Goal: Communication & Community: Answer question/provide support

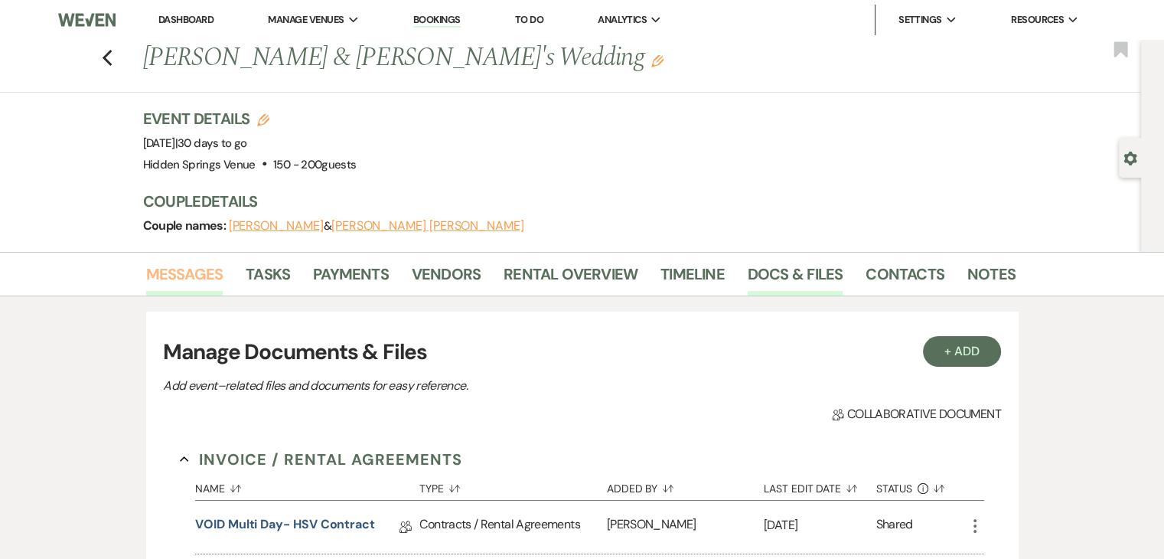
click at [197, 272] on link "Messages" at bounding box center [184, 279] width 77 height 34
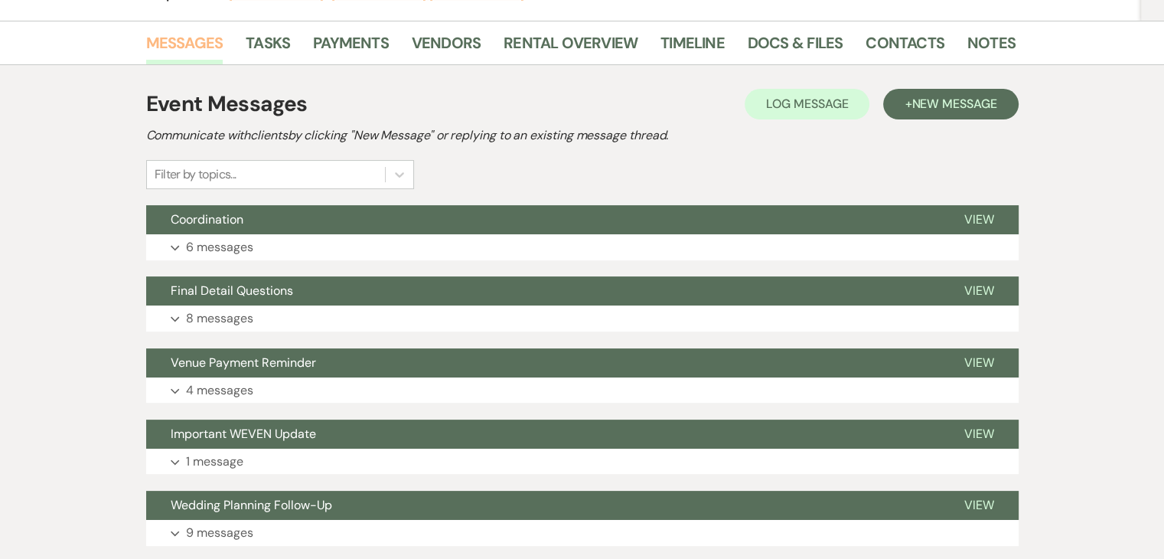
scroll to position [232, 0]
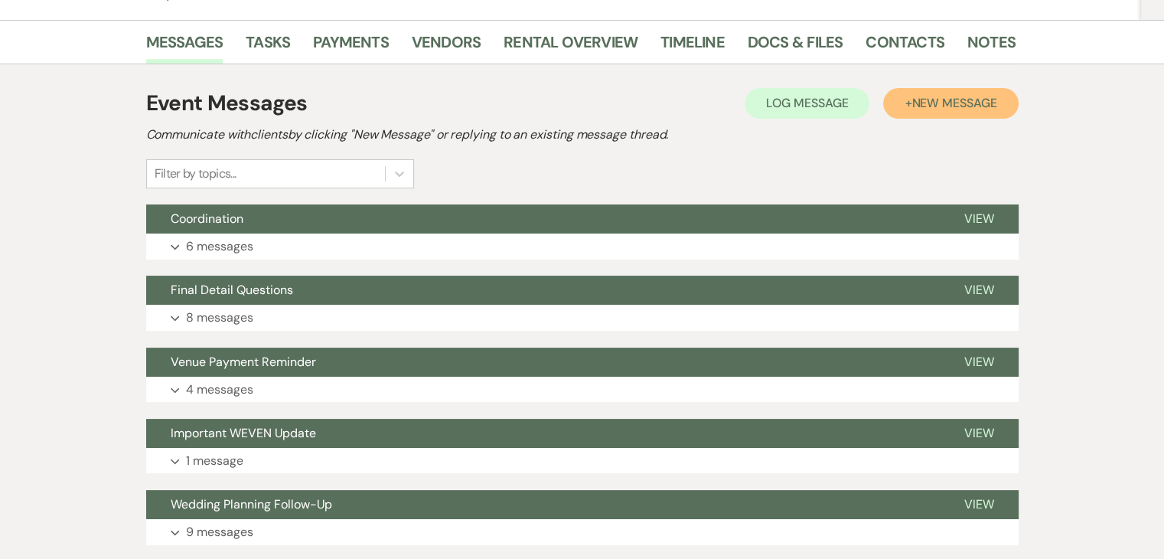
click at [971, 109] on span "New Message" at bounding box center [954, 103] width 85 height 16
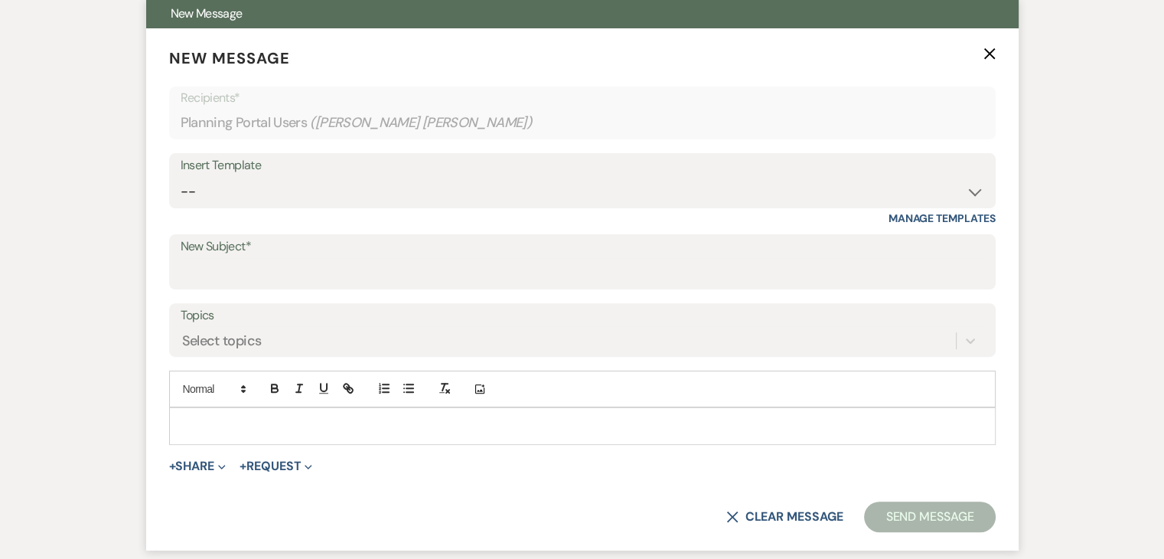
scroll to position [441, 0]
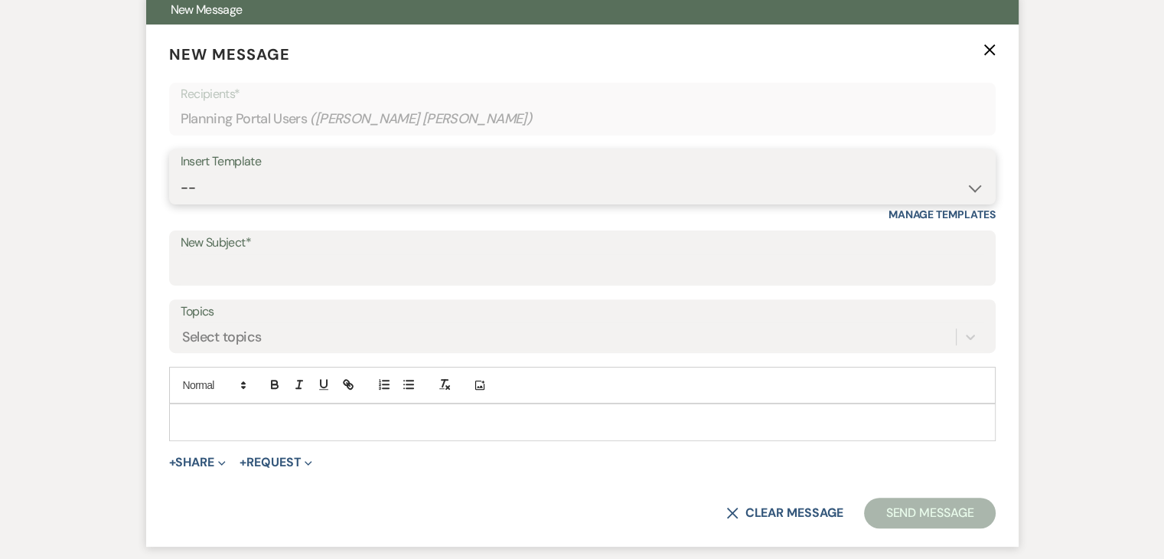
click at [293, 191] on select "-- Initial Inquiry Response Tour Request Response Follow Up Review Email Check-…" at bounding box center [583, 188] width 804 height 30
select select "6126"
click at [181, 173] on select "-- Initial Inquiry Response Tour Request Response Follow Up Review Email Check-…" at bounding box center [583, 188] width 804 height 30
type input "Final Walkthrough"
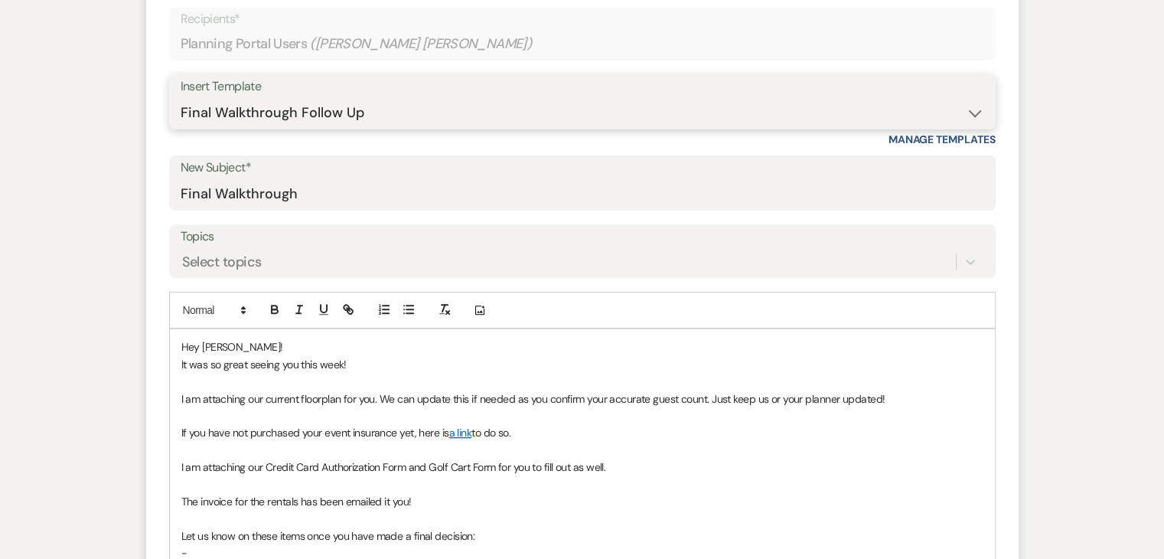
scroll to position [525, 0]
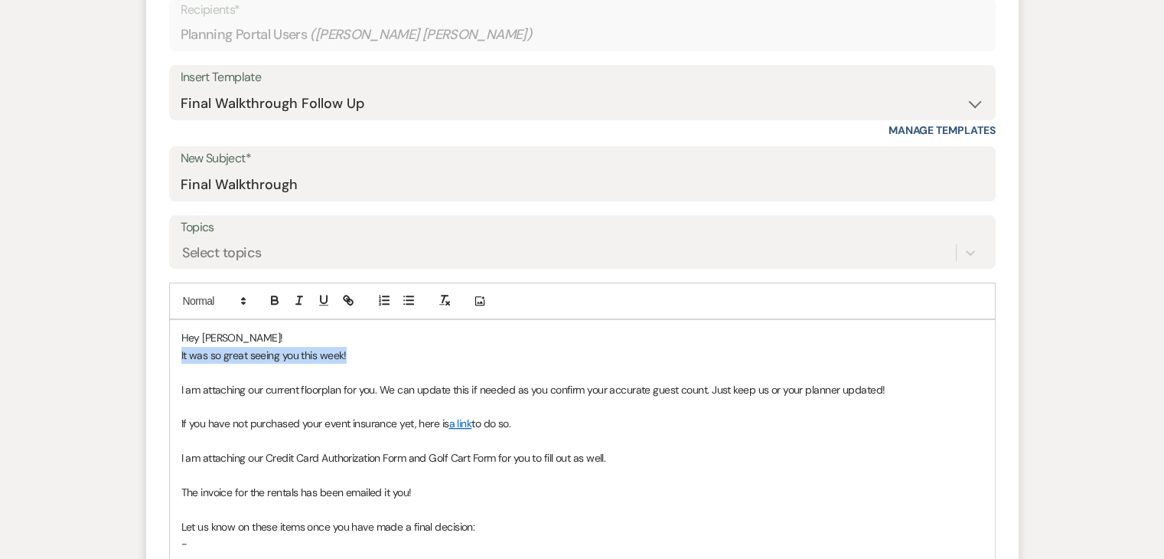
drag, startPoint x: 352, startPoint y: 353, endPoint x: 179, endPoint y: 355, distance: 173.0
click at [179, 355] on div "Hey [PERSON_NAME]! It was so great seeing you this week! I am attaching our cur…" at bounding box center [582, 475] width 825 height 310
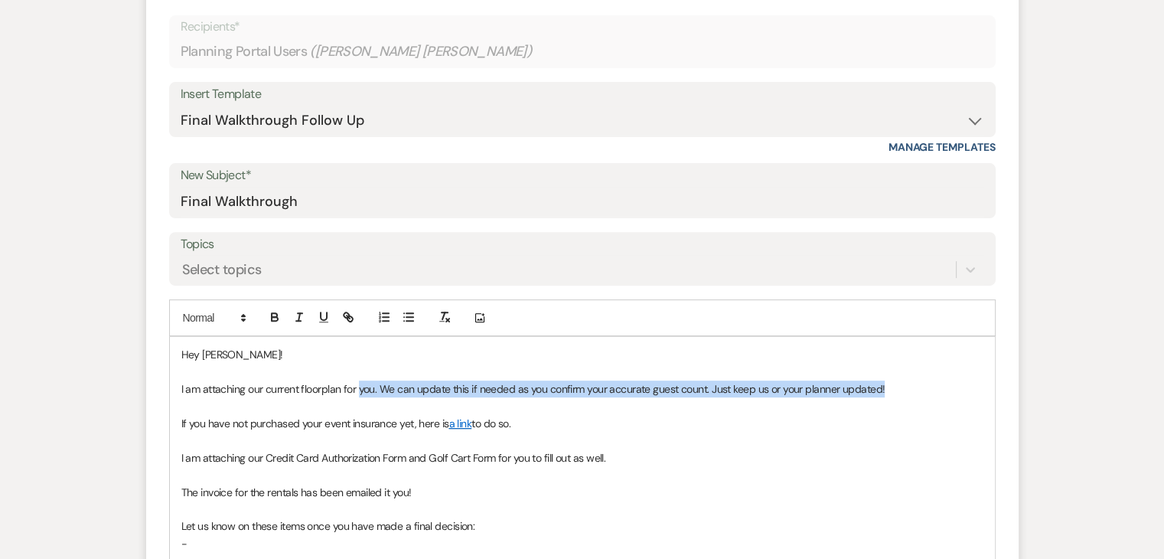
drag, startPoint x: 894, startPoint y: 390, endPoint x: 357, endPoint y: 387, distance: 536.5
click at [357, 387] on p "I am attaching our current floorplan for you. We can update this if needed as y…" at bounding box center [582, 388] width 802 height 17
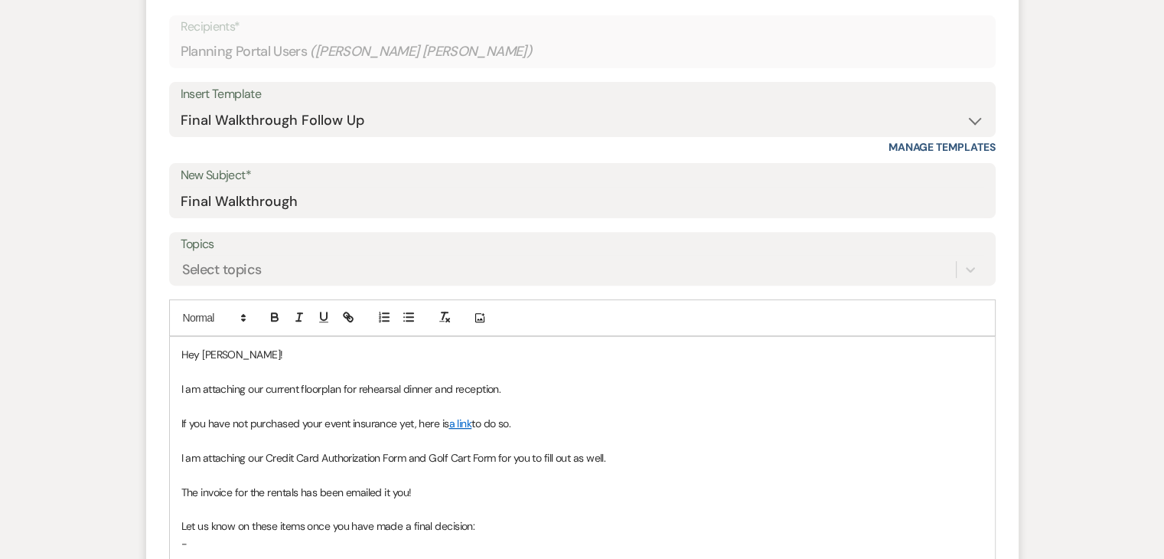
click at [178, 387] on div "Hey [PERSON_NAME]! I am attaching our current floorplan for rehearsal dinner an…" at bounding box center [582, 483] width 825 height 292
click at [178, 422] on div "Hey [PERSON_NAME]! -I am attaching our current floorplan for rehearsal dinner a…" at bounding box center [582, 483] width 825 height 292
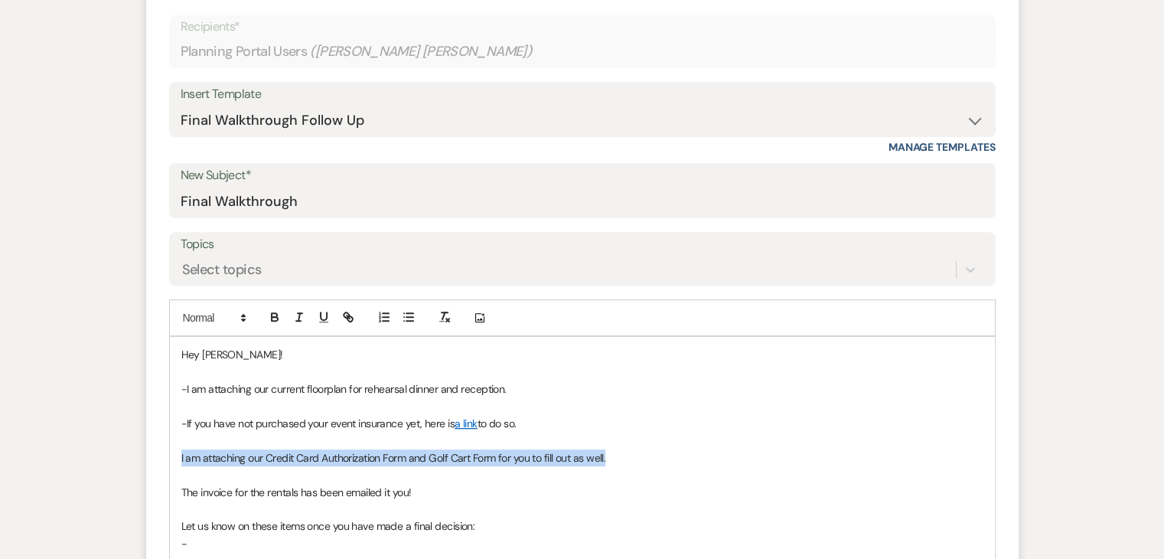
drag, startPoint x: 618, startPoint y: 454, endPoint x: 160, endPoint y: 452, distance: 457.7
click at [160, 452] on form "New Message X Draft saved! Recipients* Planning Portal Users ( [PERSON_NAME] [P…" at bounding box center [582, 371] width 872 height 828
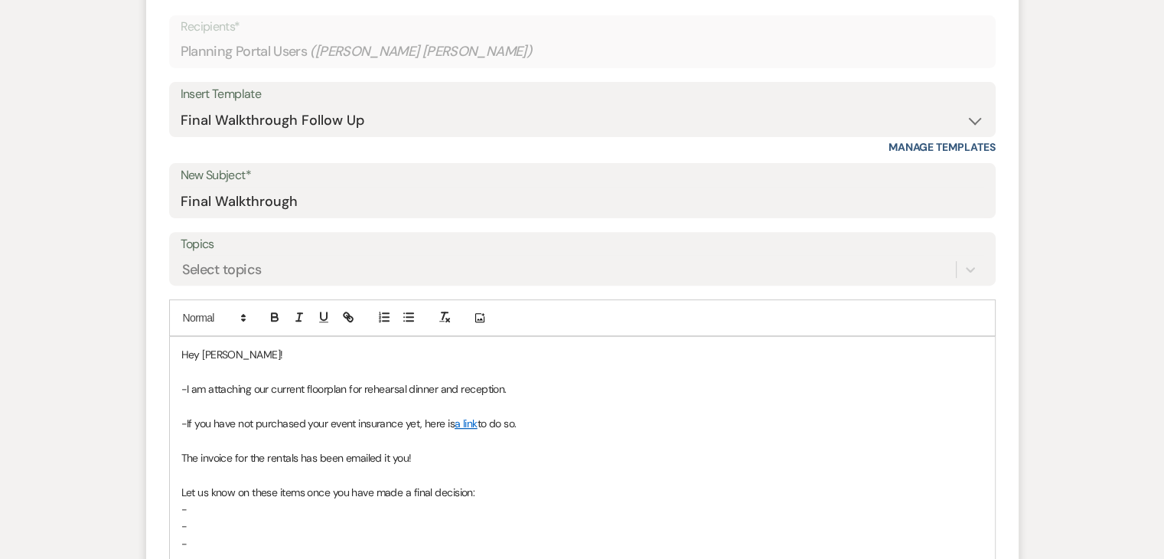
click at [181, 458] on p "The invoice for the rentals has been emailed it you!" at bounding box center [582, 457] width 802 height 17
click at [533, 506] on p "-" at bounding box center [582, 509] width 802 height 17
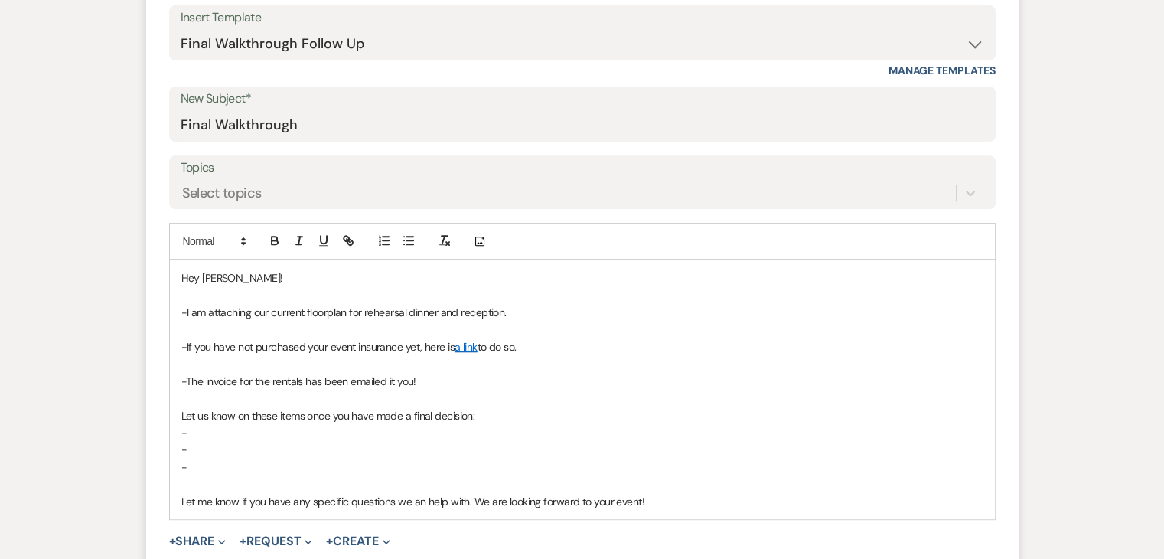
scroll to position [591, 0]
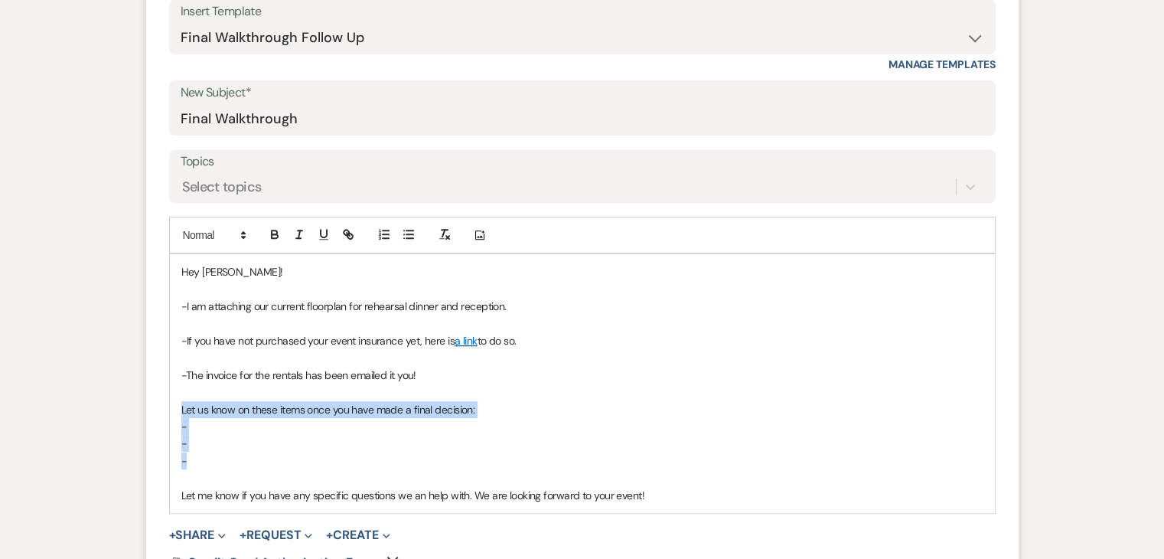
drag, startPoint x: 218, startPoint y: 463, endPoint x: 170, endPoint y: 409, distance: 72.6
click at [170, 409] on div "Hey [PERSON_NAME]! -I am attaching our current floorplan for rehearsal dinner a…" at bounding box center [582, 383] width 825 height 258
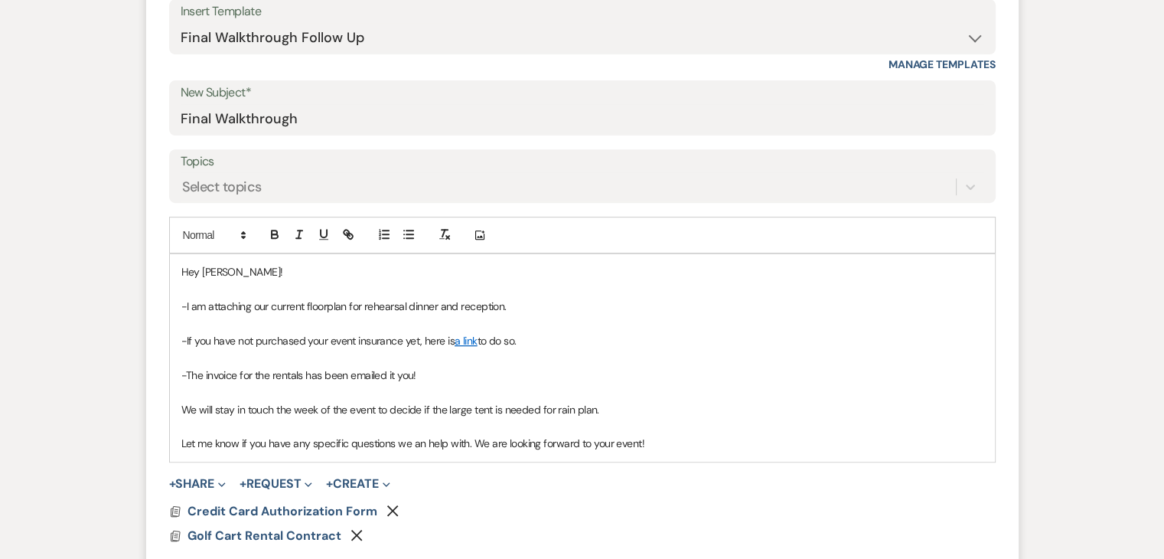
click at [396, 510] on icon "Remove" at bounding box center [392, 510] width 12 height 12
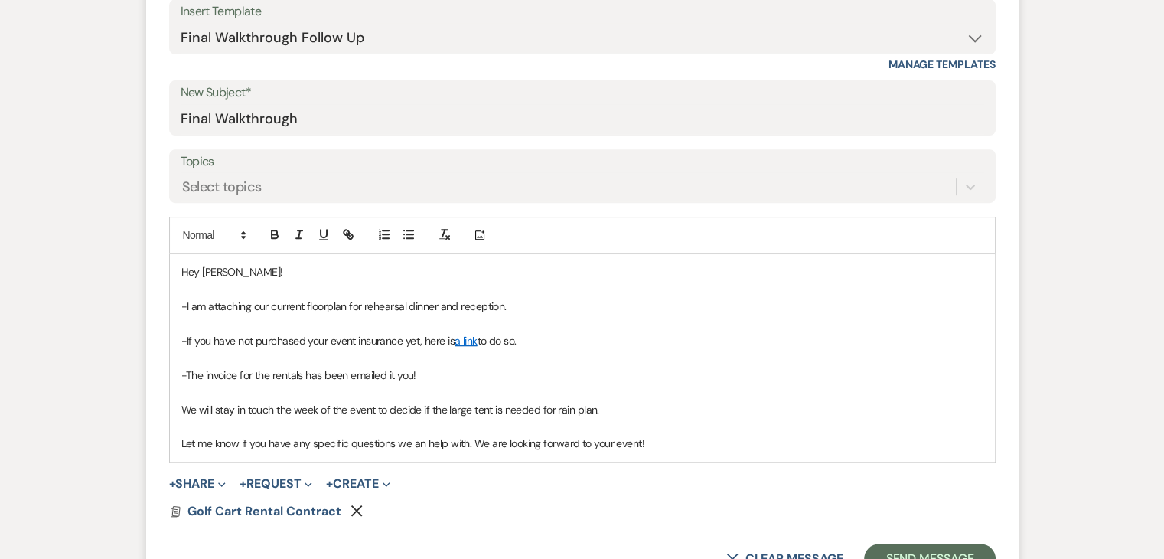
click at [358, 510] on icon "Remove" at bounding box center [357, 510] width 12 height 12
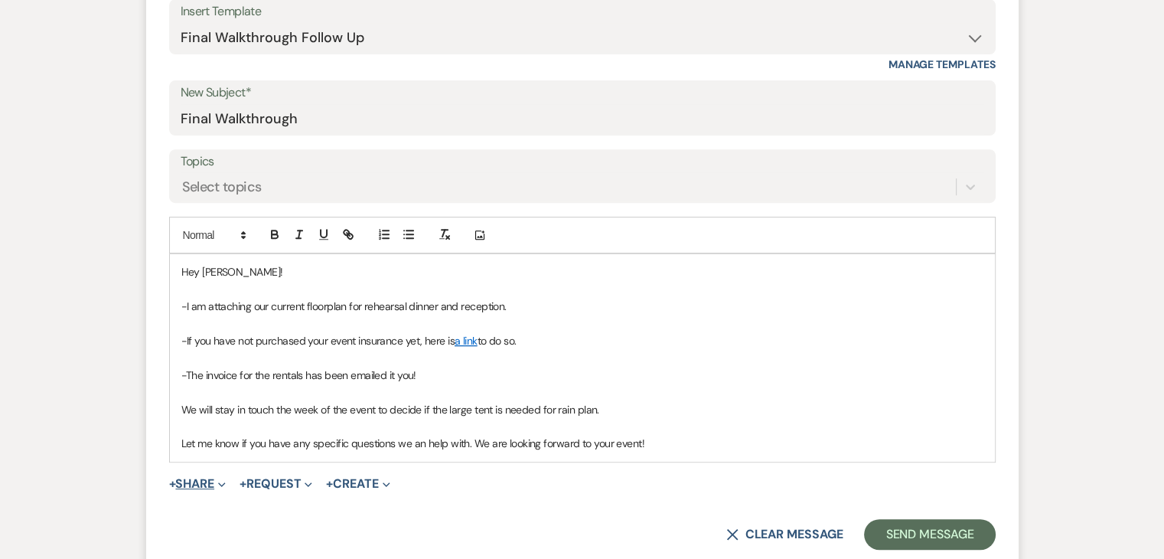
click at [199, 478] on button "+ Share Expand" at bounding box center [197, 484] width 57 height 12
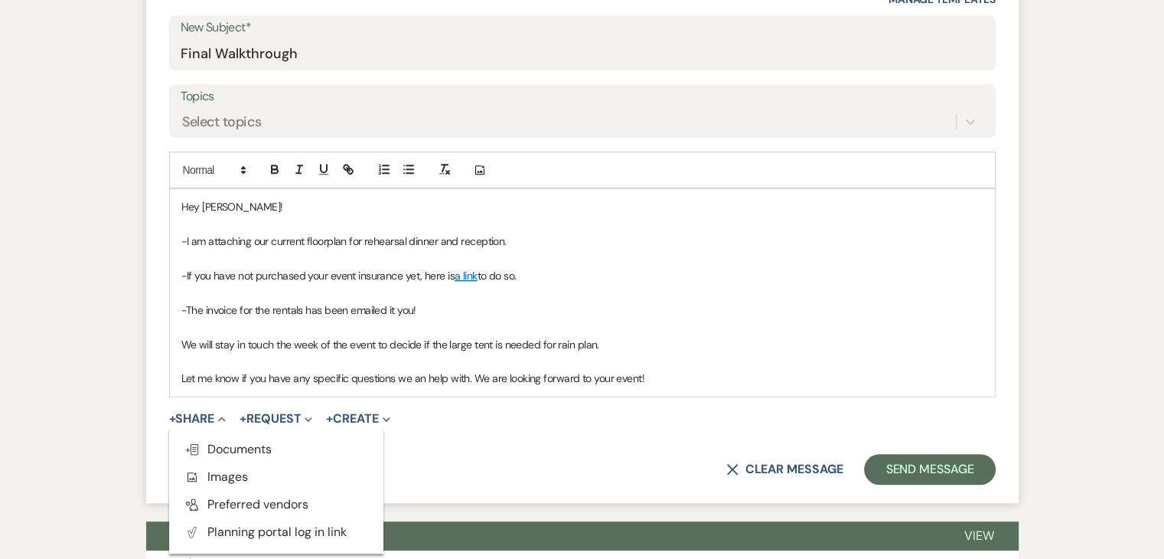
scroll to position [673, 0]
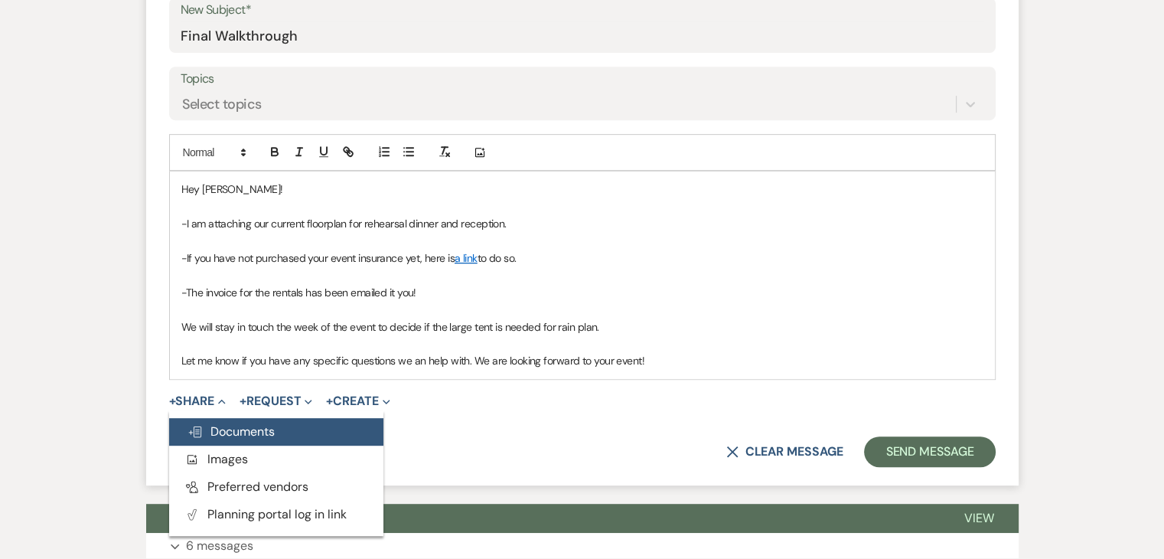
click at [233, 432] on span "Doc Upload Documents" at bounding box center [231, 431] width 87 height 16
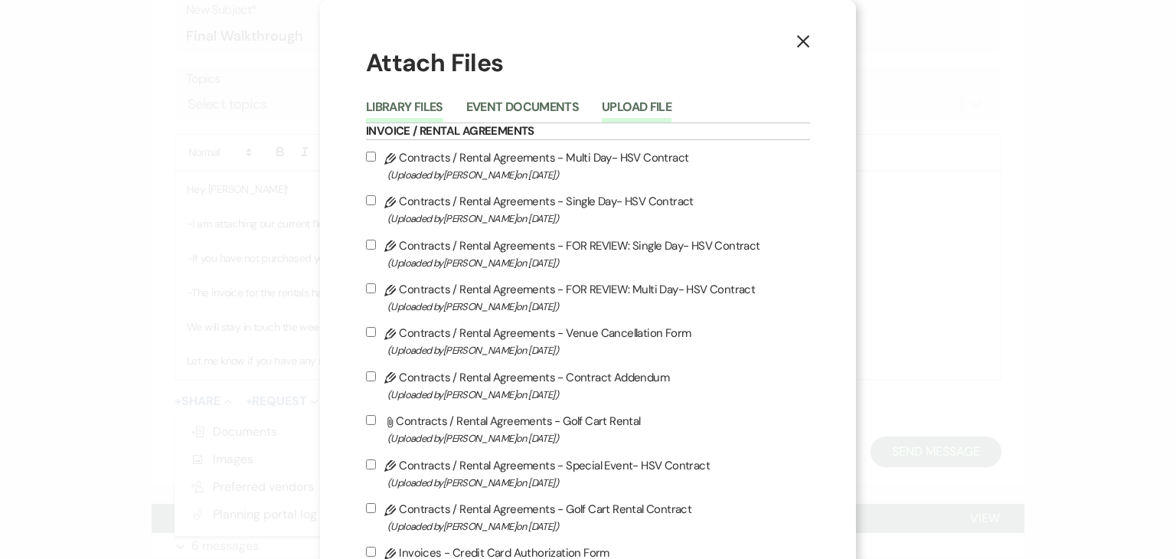
click at [649, 105] on button "Upload File" at bounding box center [637, 111] width 70 height 21
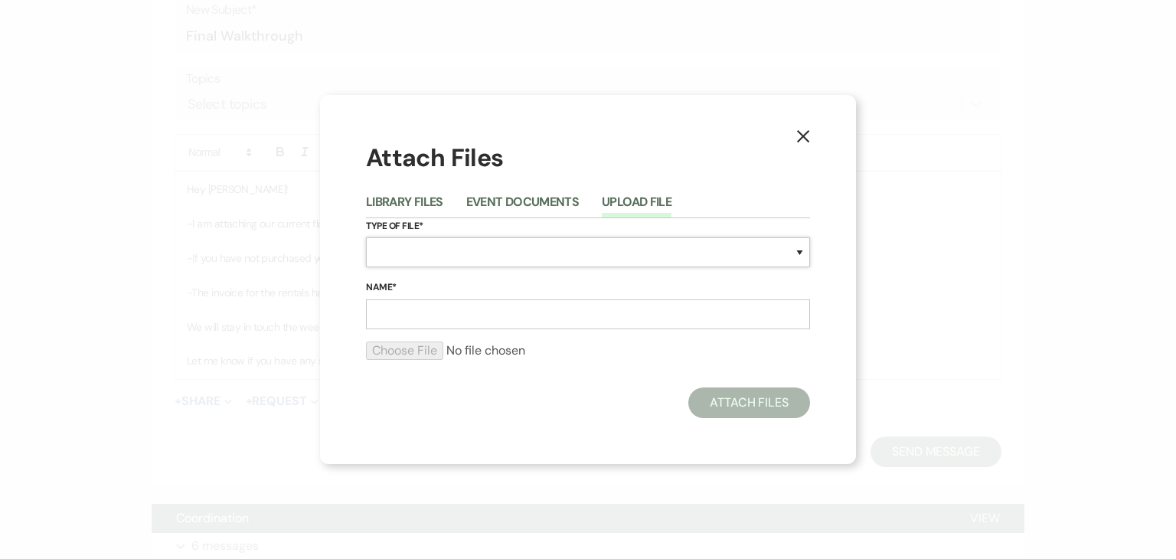
click at [404, 246] on select "Special Event Insurance Vendor Certificate of Insurance Contracts / Rental Agre…" at bounding box center [588, 252] width 444 height 30
select select "24"
click at [366, 237] on select "Special Event Insurance Vendor Certificate of Insurance Contracts / Rental Agre…" at bounding box center [588, 252] width 444 height 30
click at [468, 318] on input "Name*" at bounding box center [588, 314] width 444 height 30
type input "Reception Floorplan"
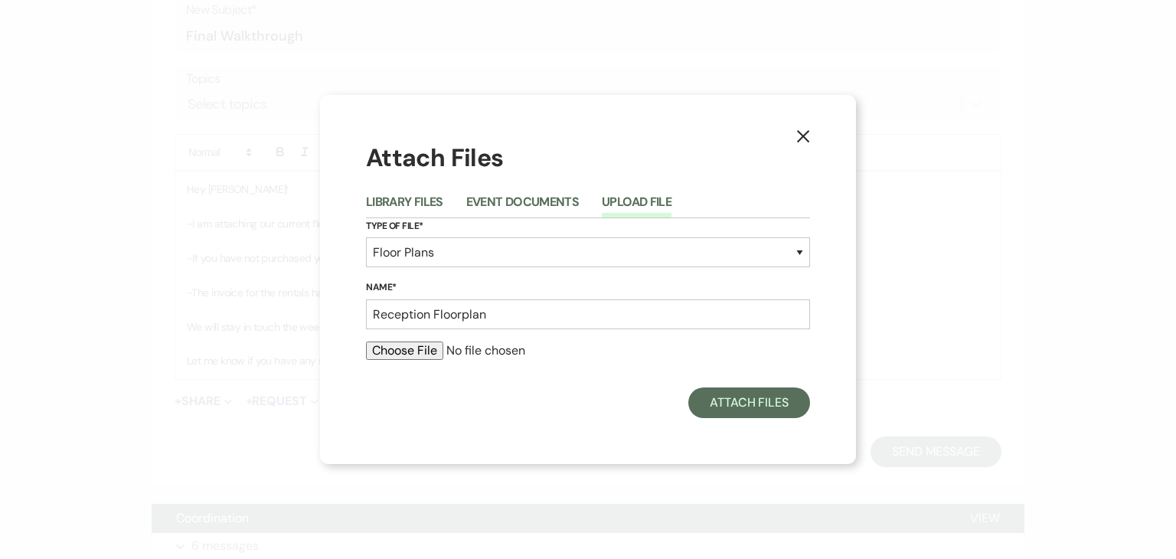
click at [419, 354] on input "file" at bounding box center [588, 350] width 444 height 18
type input "C:\fakepath\Reception.pdf"
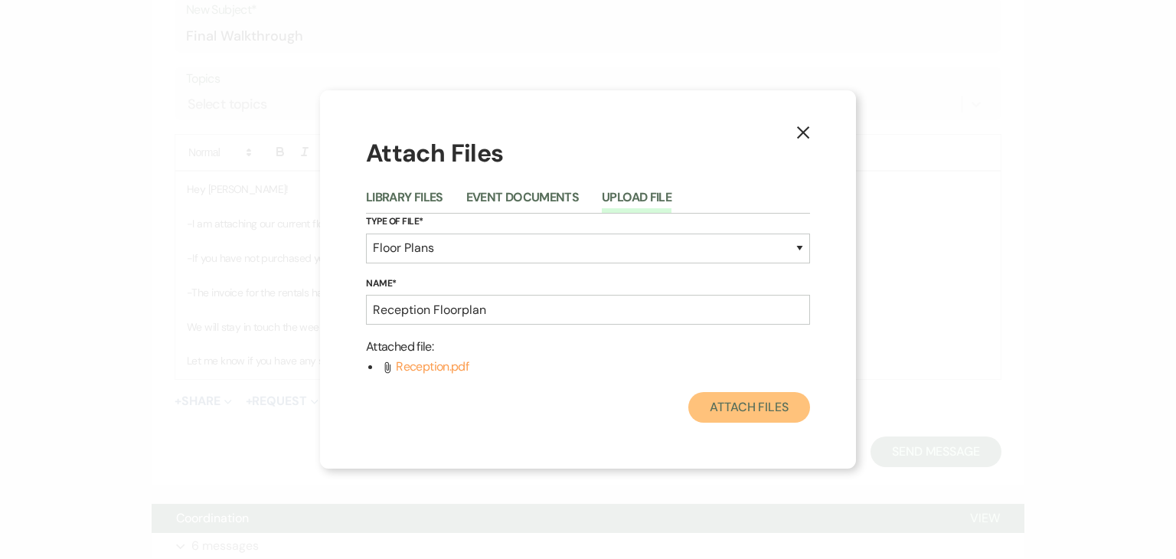
click at [730, 413] on button "Attach Files" at bounding box center [749, 407] width 122 height 31
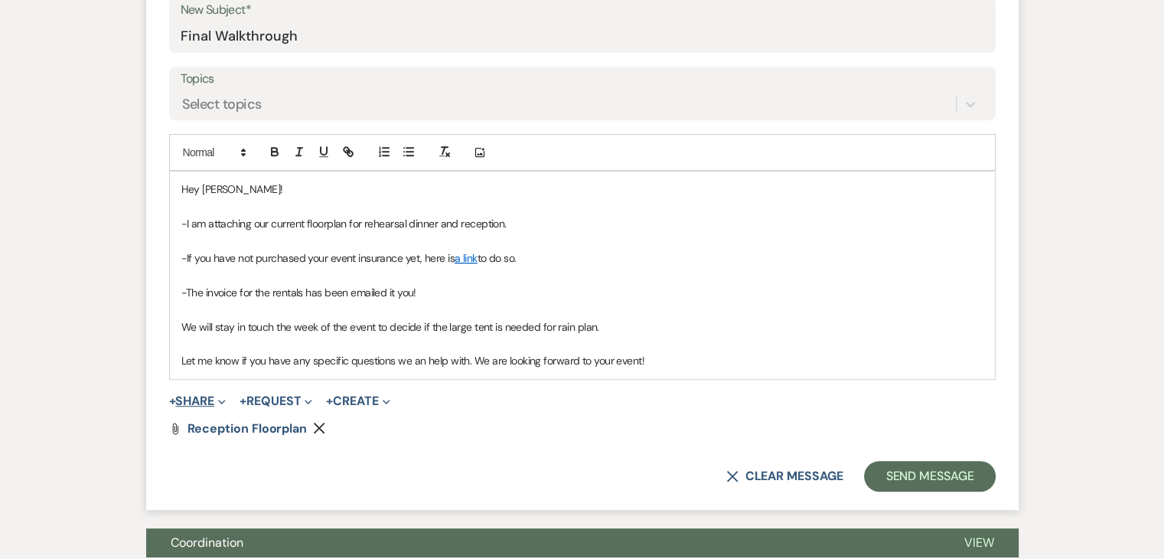
click at [201, 403] on button "+ Share Expand" at bounding box center [197, 401] width 57 height 12
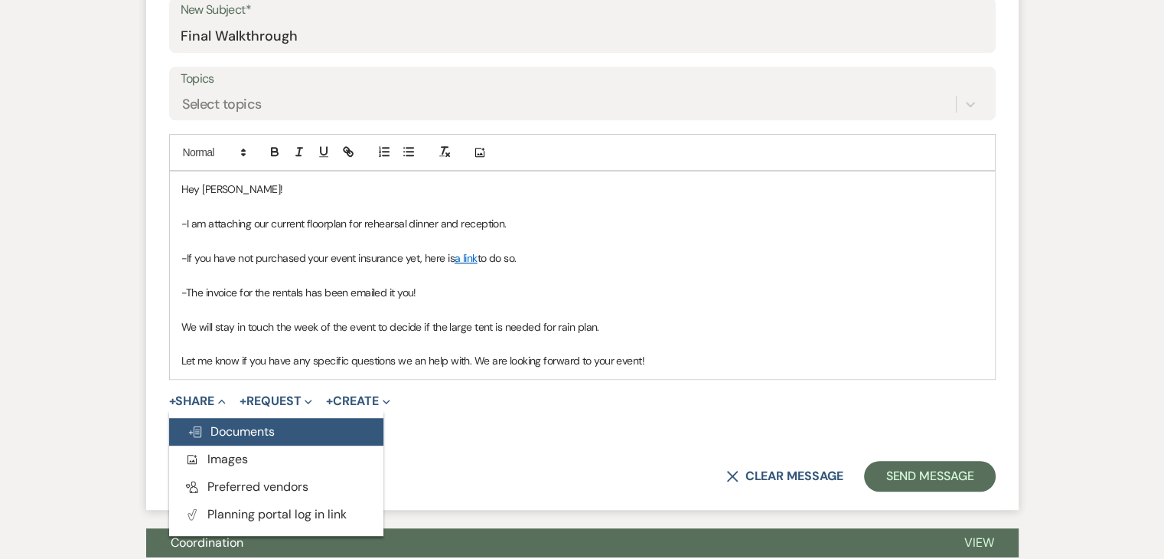
click at [233, 439] on button "Doc Upload Documents" at bounding box center [276, 432] width 214 height 28
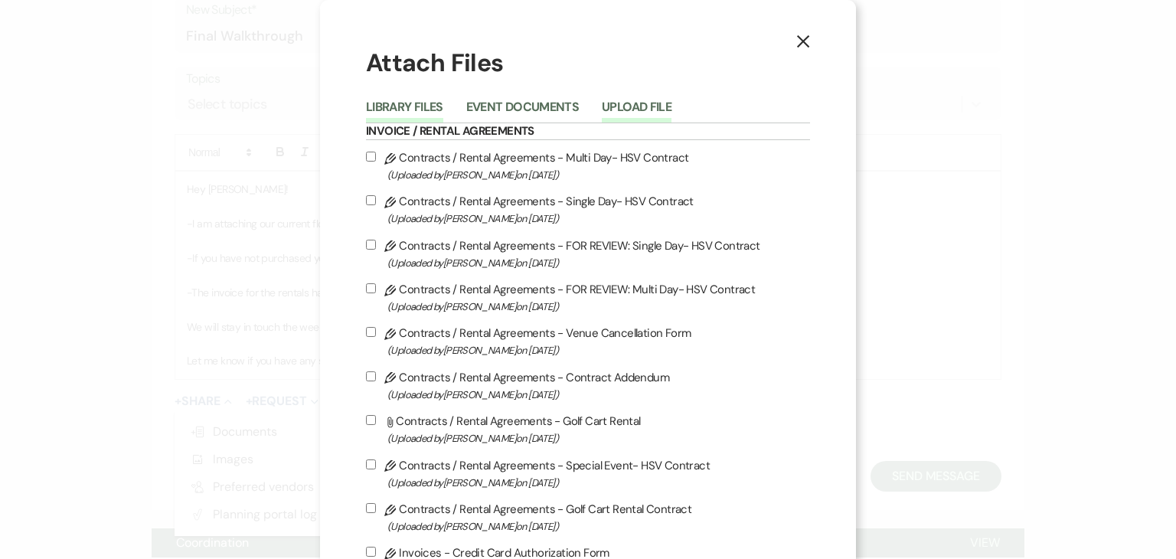
click at [641, 105] on button "Upload File" at bounding box center [637, 111] width 70 height 21
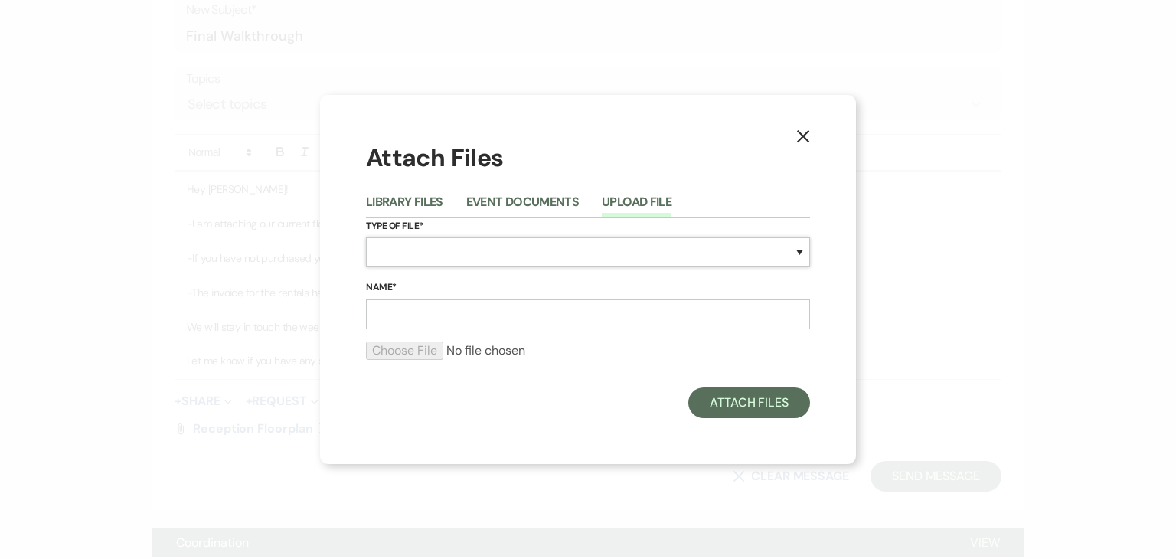
click at [533, 255] on select "Special Event Insurance Vendor Certificate of Insurance Contracts / Rental Agre…" at bounding box center [588, 252] width 444 height 30
select select "24"
click at [366, 237] on select "Special Event Insurance Vendor Certificate of Insurance Contracts / Rental Agre…" at bounding box center [588, 252] width 444 height 30
click at [457, 317] on input "Name*" at bounding box center [588, 314] width 444 height 30
type input "Rehearsal Dinner Floorplan"
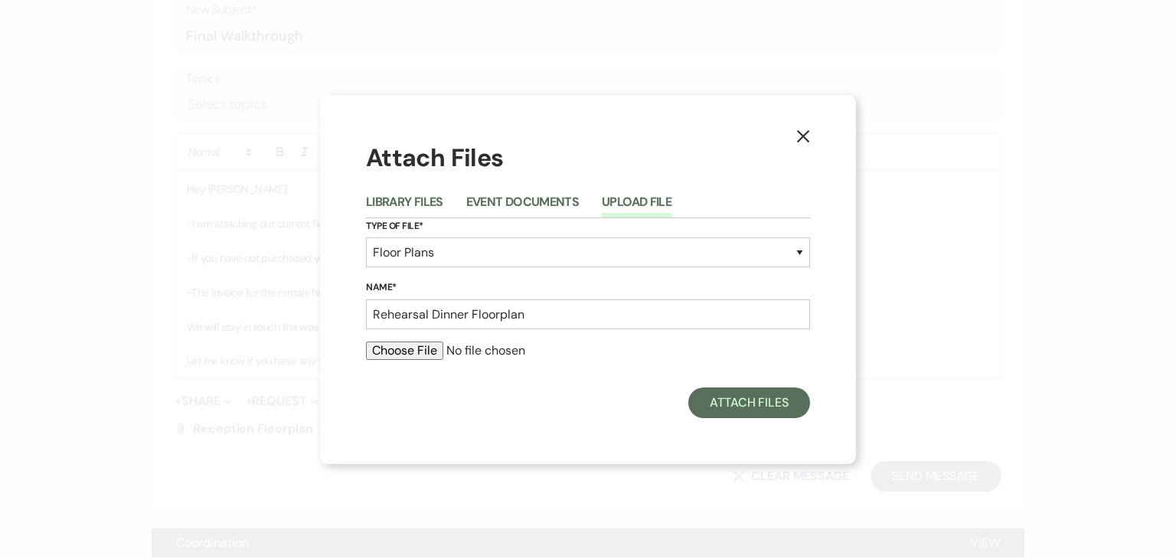
click at [402, 351] on input "file" at bounding box center [588, 350] width 444 height 18
type input "C:\fakepath\Rehearsal Dinner (2).pdf"
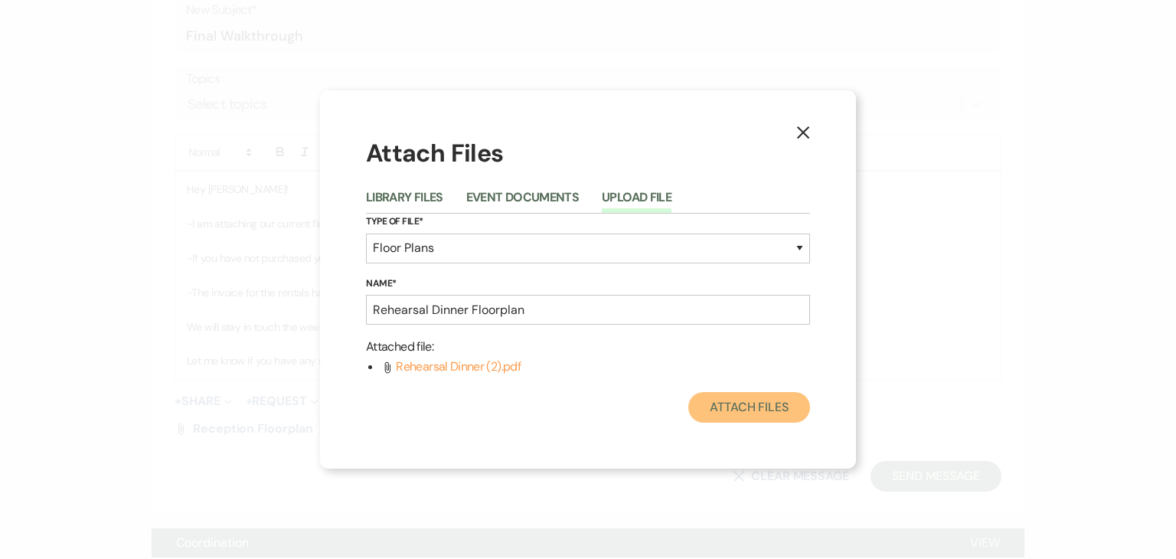
click at [728, 396] on button "Attach Files" at bounding box center [749, 407] width 122 height 31
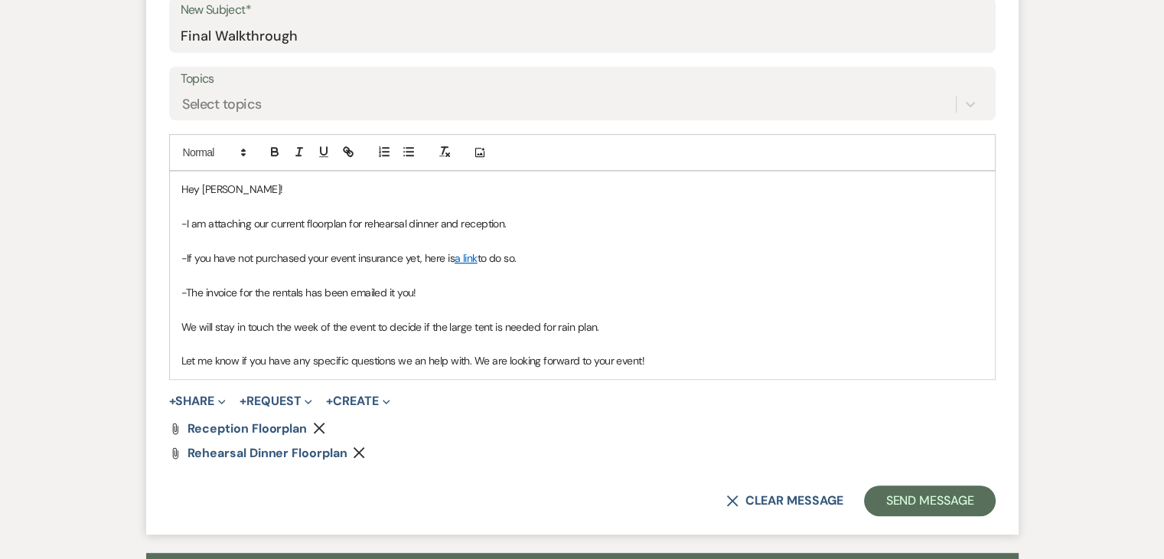
click at [609, 328] on p "We will stay in touch the week of the event to decide if the large tent is need…" at bounding box center [582, 326] width 802 height 17
click at [649, 352] on p at bounding box center [582, 343] width 802 height 17
click at [931, 330] on p "We will stay in touch the week of the event to decide if the large tent is need…" at bounding box center [582, 326] width 802 height 17
click at [279, 335] on p "We will stay in touch the week of the event to decide if the large tent is need…" at bounding box center [582, 326] width 802 height 17
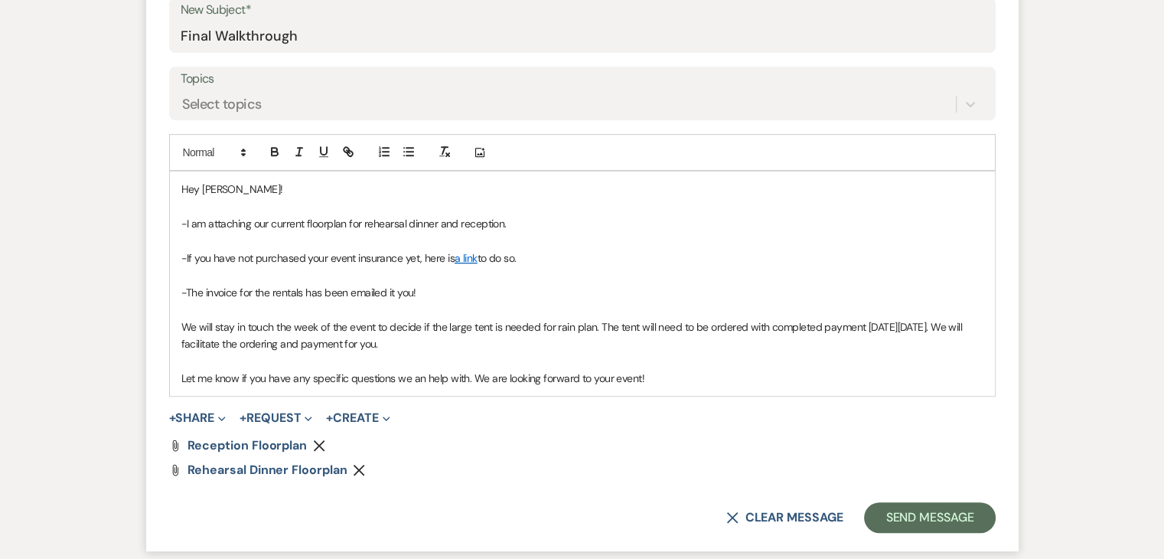
click at [343, 344] on p "We will stay in touch the week of the event to decide if the large tent is need…" at bounding box center [582, 335] width 802 height 34
click at [661, 376] on p "Let me know if you have any specific questions we an help with. We are looking …" at bounding box center [582, 378] width 802 height 17
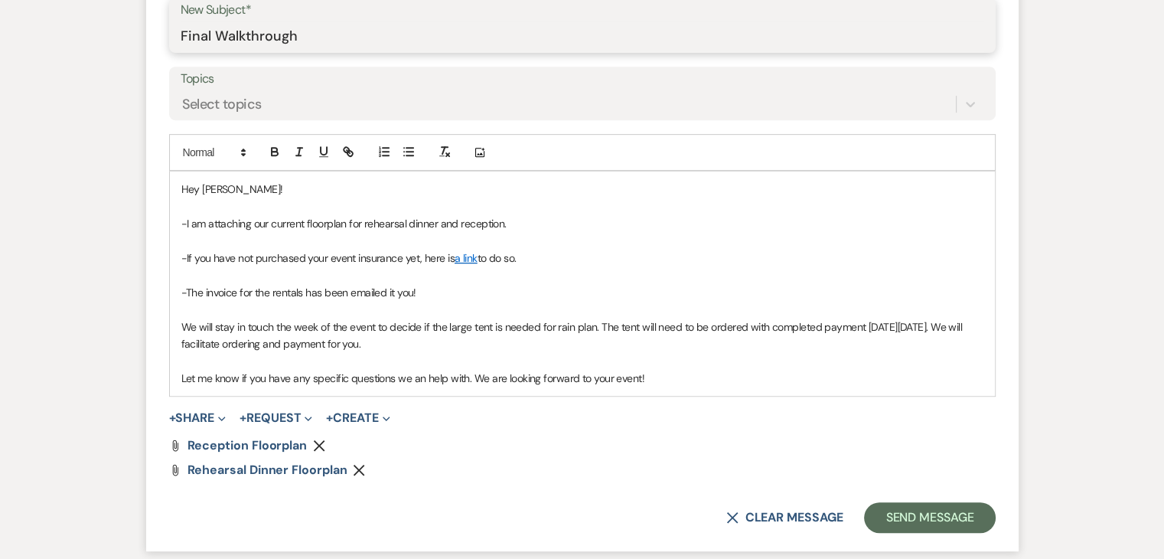
click at [353, 44] on input "Final Walkthrough" at bounding box center [583, 36] width 804 height 30
type input "Final Walkthrough Follow Up"
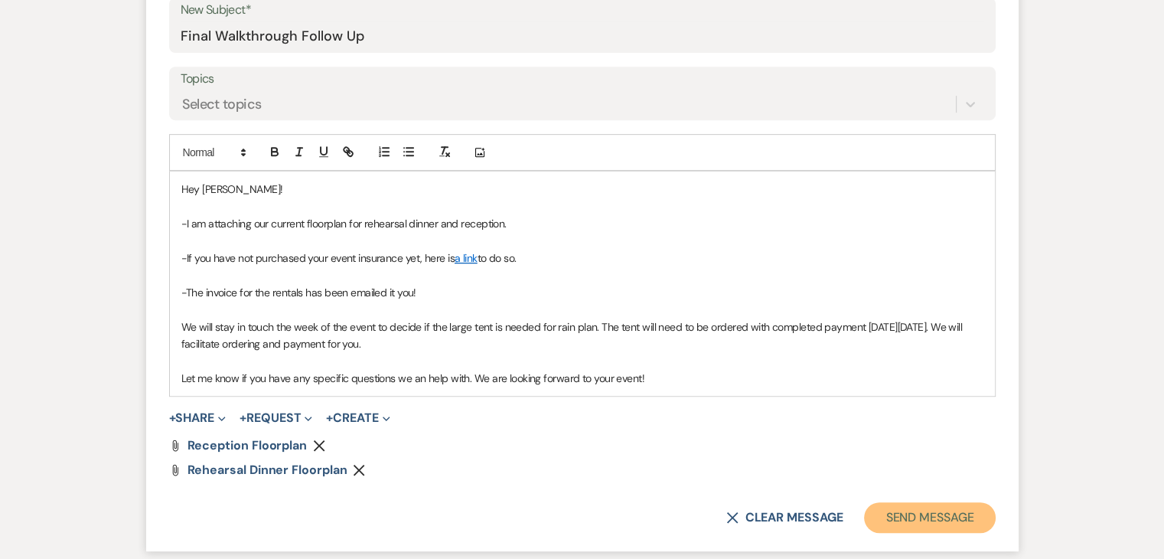
click at [964, 516] on button "Send Message" at bounding box center [929, 517] width 131 height 31
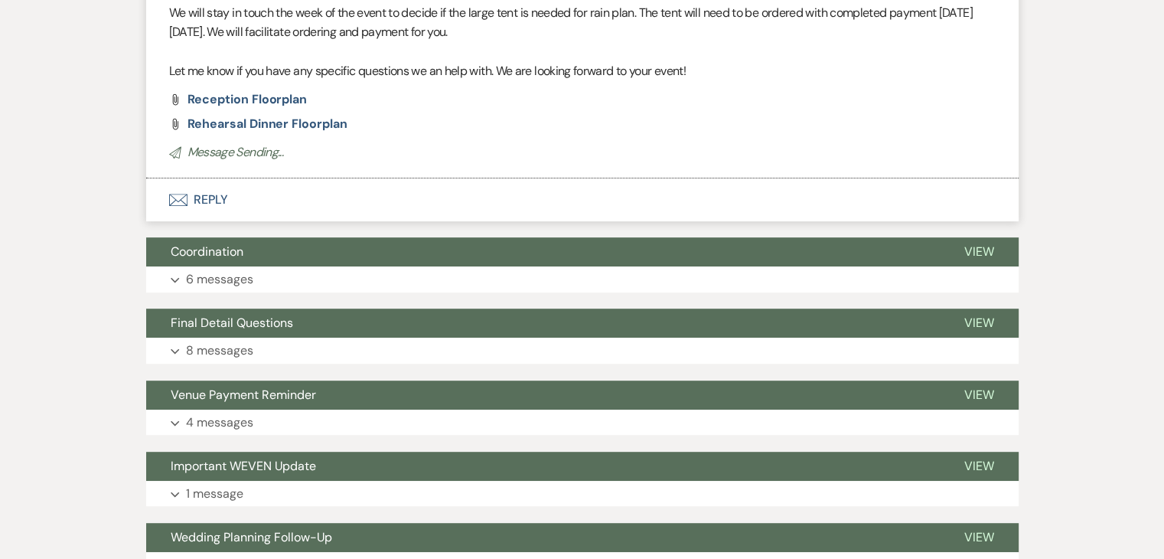
scroll to position [106, 0]
